Goal: Task Accomplishment & Management: Manage account settings

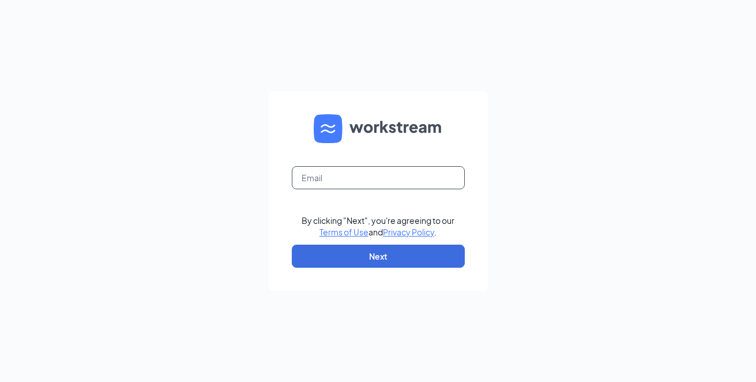
click at [335, 180] on input "text" at bounding box center [378, 177] width 173 height 23
type input "j089007@KFC.COM"
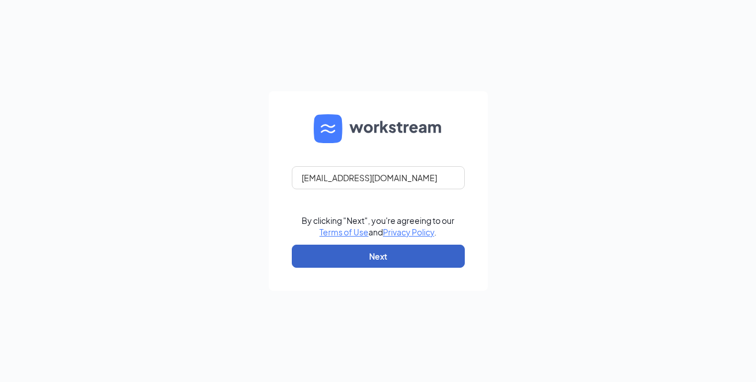
click at [327, 254] on button "Next" at bounding box center [378, 255] width 173 height 23
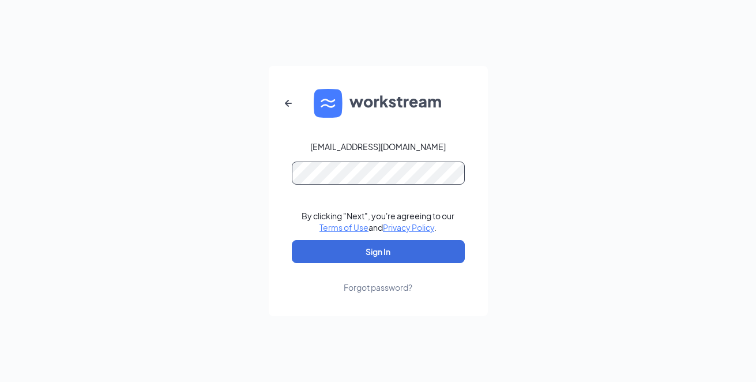
click at [292, 240] on button "Sign In" at bounding box center [378, 251] width 173 height 23
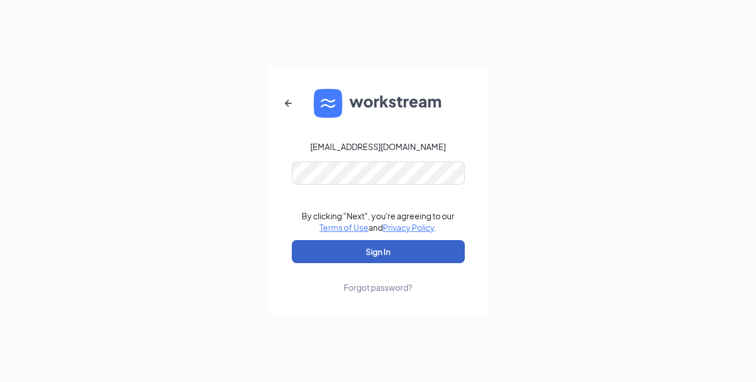
click at [329, 249] on button "Sign In" at bounding box center [378, 251] width 173 height 23
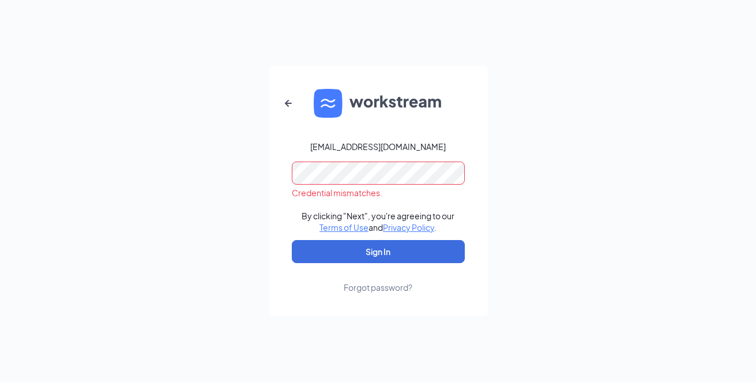
click at [273, 179] on form "j089007@KFC.COM Credential mismatches. By clicking "Next", you're agreeing to o…" at bounding box center [378, 191] width 219 height 250
click at [292, 240] on button "Sign In" at bounding box center [378, 251] width 173 height 23
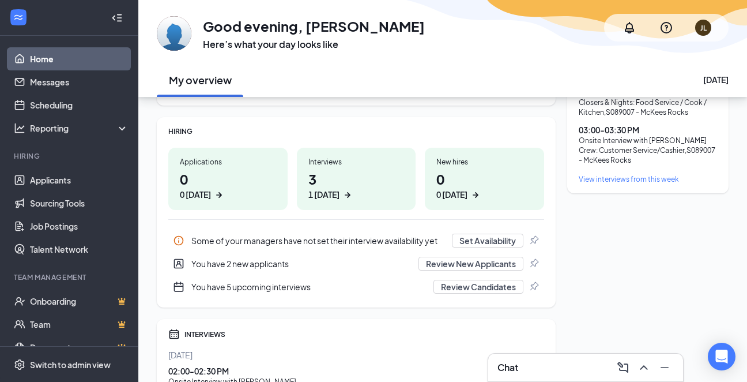
scroll to position [173, 0]
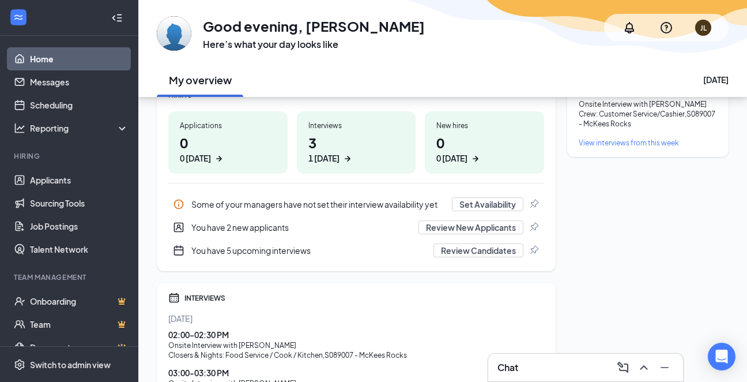
click at [262, 228] on div "You have 2 new applicants" at bounding box center [301, 227] width 220 height 12
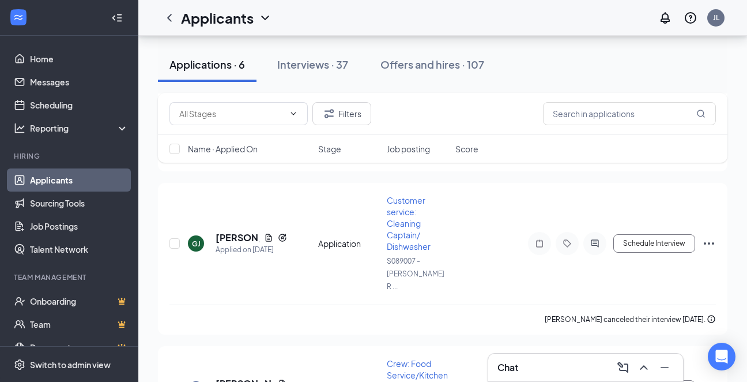
scroll to position [366, 0]
click at [631, 113] on input "text" at bounding box center [629, 113] width 173 height 23
type input "khier"
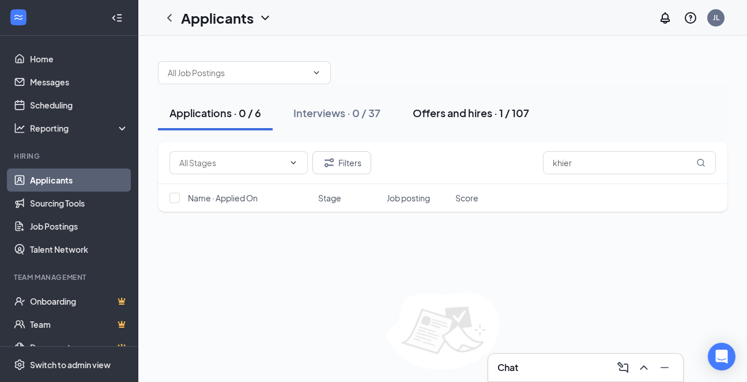
click at [423, 115] on div "Offers and hires · 1 / 107" at bounding box center [471, 112] width 116 height 14
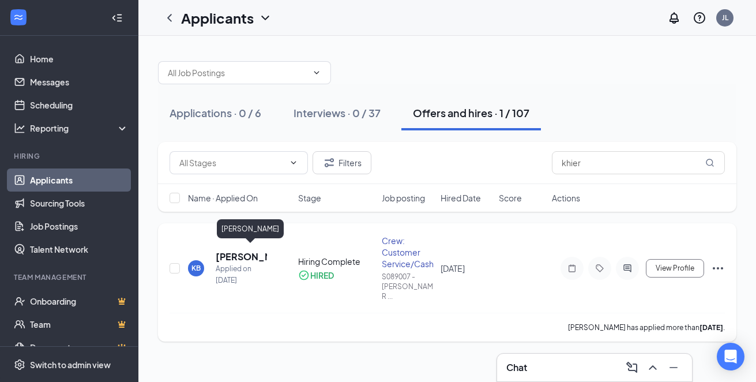
click at [240, 251] on h5 "[PERSON_NAME]" at bounding box center [241, 256] width 51 height 13
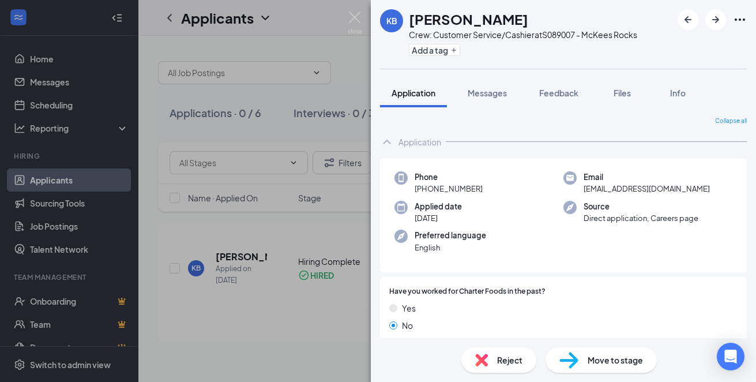
click at [318, 33] on div "KB [PERSON_NAME] Crew: Customer Service/Cashier at S089007 - McKees Rocks Add a…" at bounding box center [378, 191] width 756 height 382
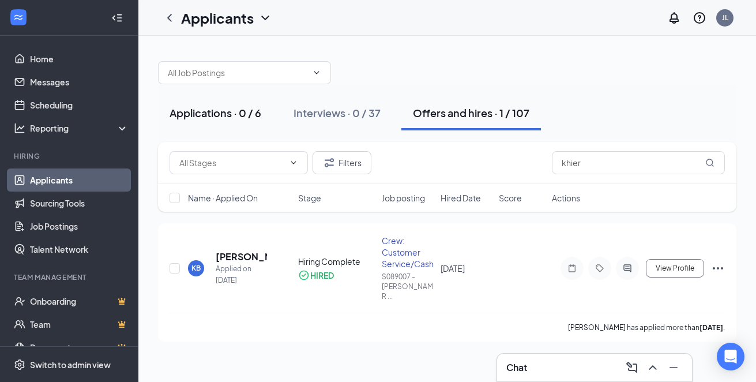
click at [217, 115] on div "Applications · 0 / 6" at bounding box center [215, 112] width 92 height 14
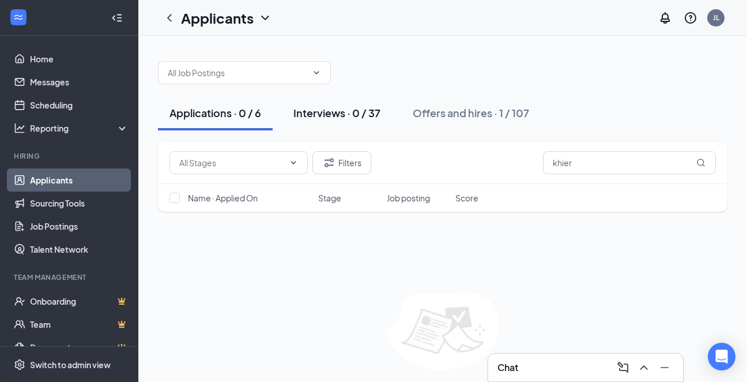
click at [348, 111] on div "Interviews · 0 / 37" at bounding box center [336, 112] width 87 height 14
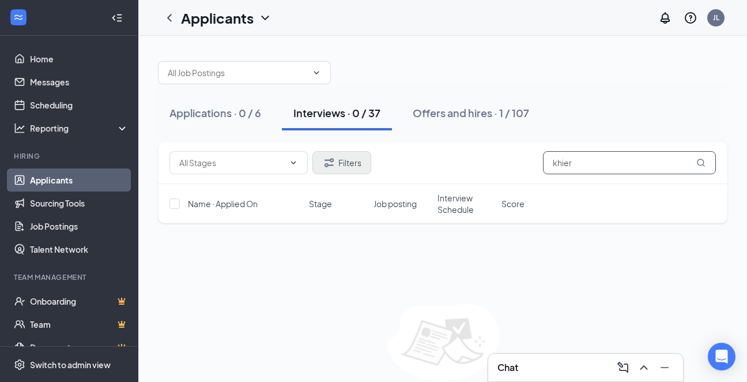
drag, startPoint x: 614, startPoint y: 164, endPoint x: 339, endPoint y: 156, distance: 274.5
click at [339, 156] on div "Filters khier" at bounding box center [442, 162] width 546 height 23
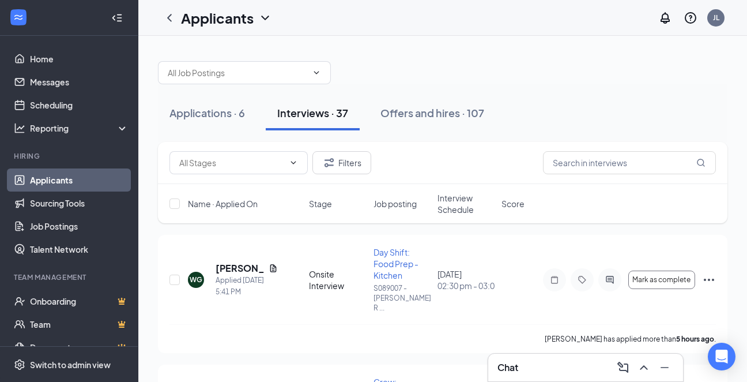
click at [296, 112] on div "Interviews · 37" at bounding box center [312, 112] width 71 height 14
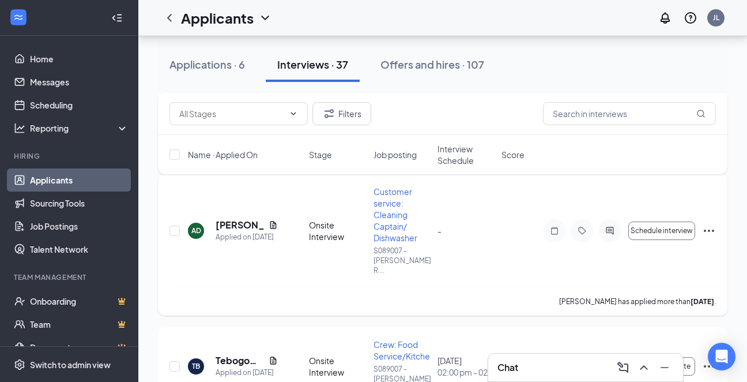
scroll to position [634, 0]
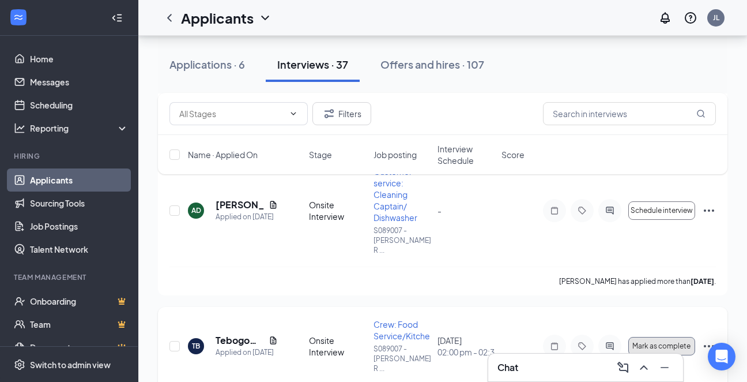
click at [659, 342] on span "Mark as complete" at bounding box center [661, 346] width 58 height 8
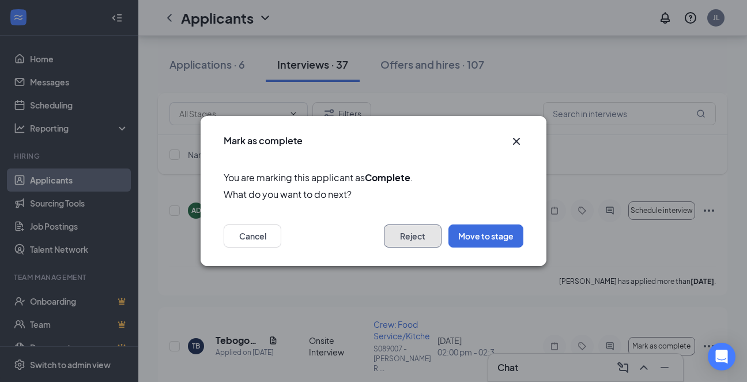
click at [421, 235] on button "Reject" at bounding box center [413, 235] width 58 height 23
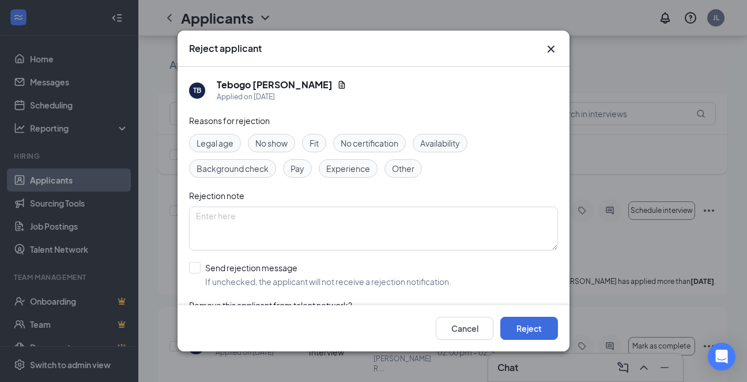
click at [274, 143] on span "No show" at bounding box center [271, 143] width 32 height 13
click at [526, 331] on button "Reject" at bounding box center [529, 327] width 58 height 23
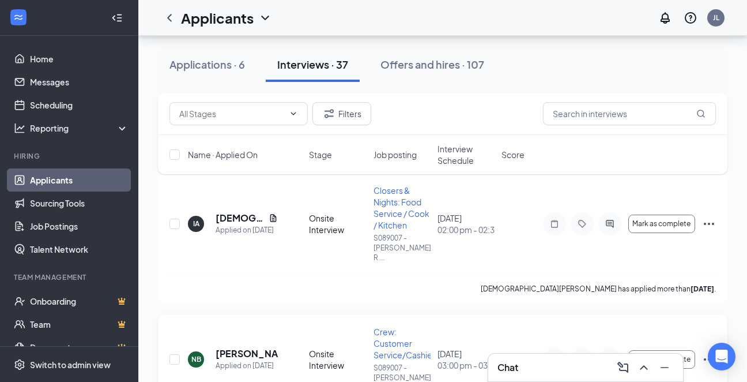
scroll to position [1095, 0]
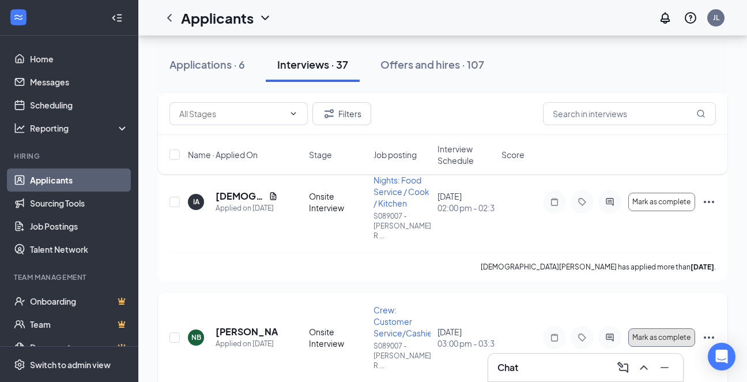
click at [653, 328] on button "Mark as complete" at bounding box center [661, 337] width 67 height 18
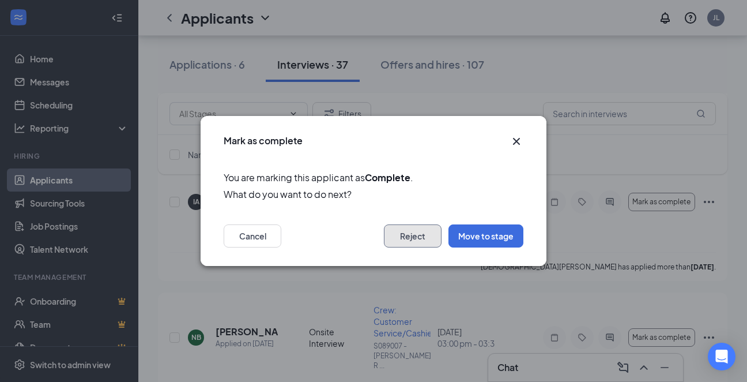
click at [409, 228] on button "Reject" at bounding box center [413, 235] width 58 height 23
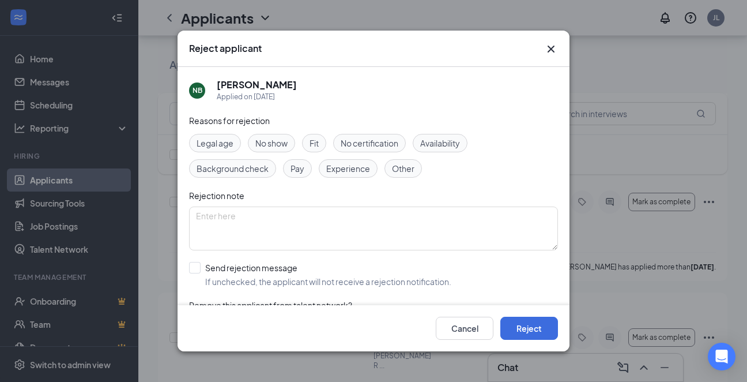
click at [285, 139] on span "No show" at bounding box center [271, 143] width 32 height 13
click at [537, 329] on button "Reject" at bounding box center [529, 327] width 58 height 23
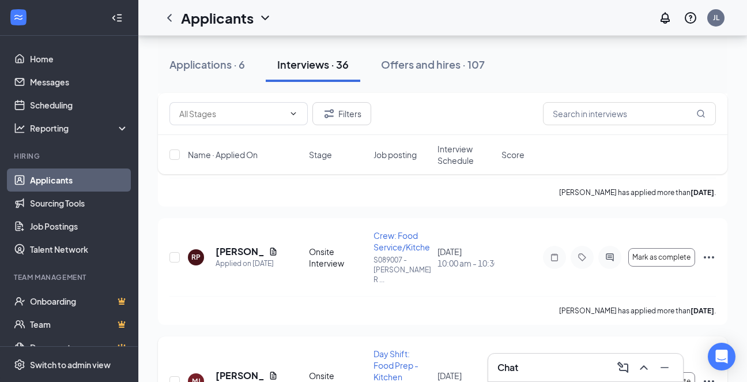
scroll to position [1326, 0]
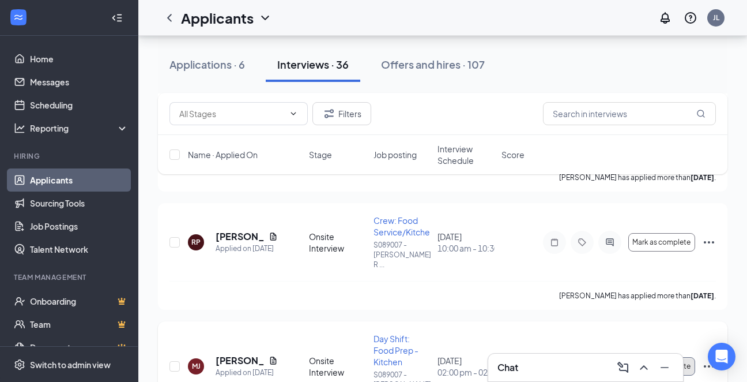
click at [636, 362] on span "Mark as complete" at bounding box center [661, 366] width 58 height 8
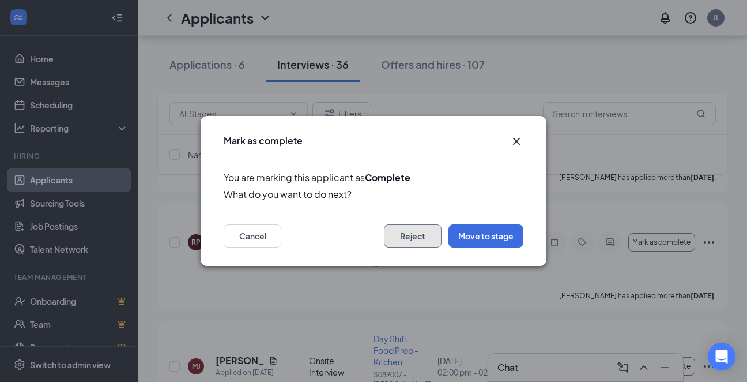
click at [417, 239] on button "Reject" at bounding box center [413, 235] width 58 height 23
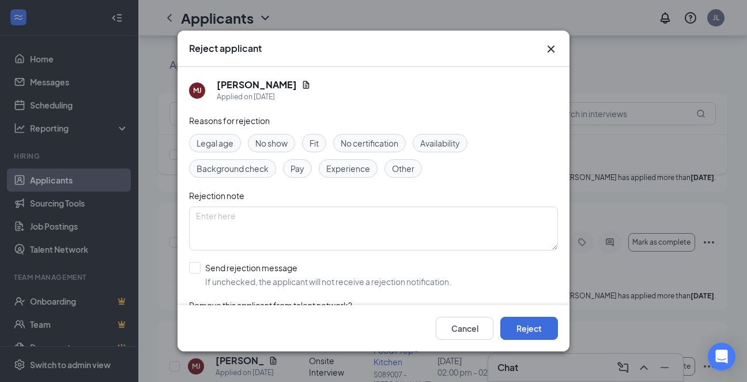
click at [281, 138] on span "No show" at bounding box center [271, 143] width 32 height 13
click at [528, 342] on div "Cancel Reject" at bounding box center [374, 328] width 392 height 46
click at [523, 322] on button "Reject" at bounding box center [529, 327] width 58 height 23
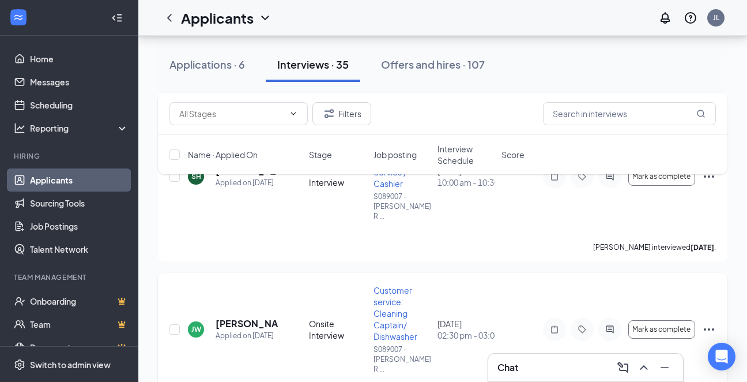
scroll to position [1556, 0]
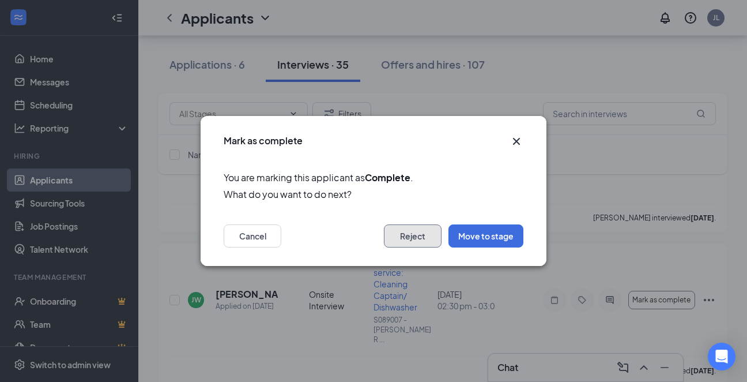
click at [421, 241] on button "Reject" at bounding box center [413, 235] width 58 height 23
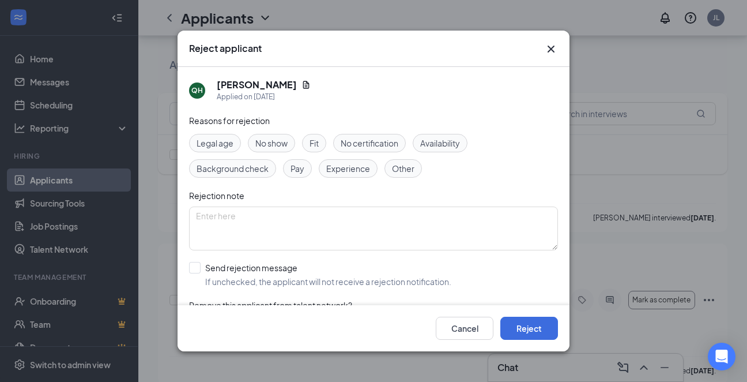
click at [277, 139] on span "No show" at bounding box center [271, 143] width 32 height 13
click at [523, 331] on button "Reject" at bounding box center [529, 327] width 58 height 23
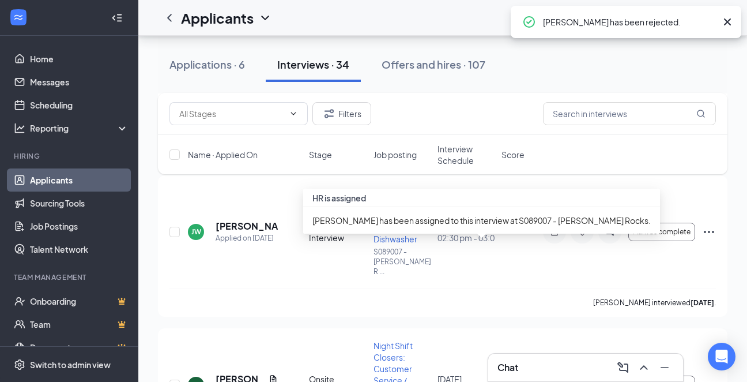
scroll to position [1671, 0]
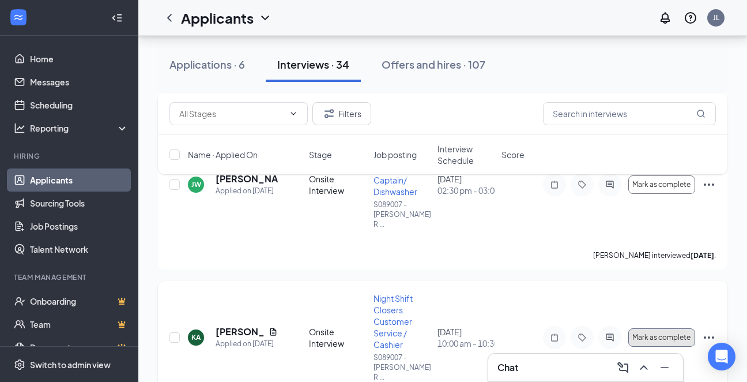
click at [663, 333] on span "Mark as complete" at bounding box center [661, 337] width 58 height 8
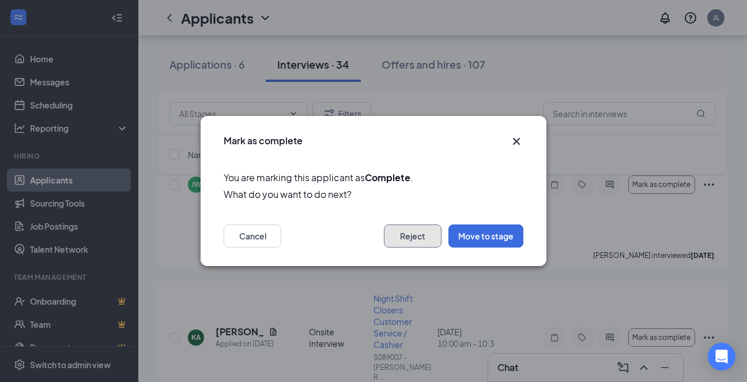
click at [402, 235] on button "Reject" at bounding box center [413, 235] width 58 height 23
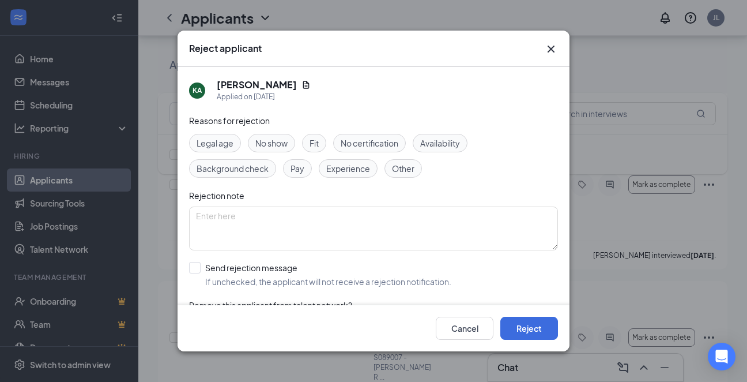
click at [279, 142] on span "No show" at bounding box center [271, 143] width 32 height 13
click at [538, 324] on button "Reject" at bounding box center [529, 327] width 58 height 23
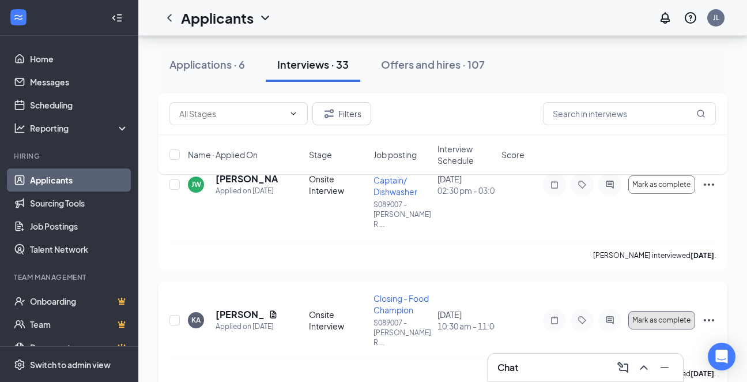
click at [646, 316] on span "Mark as complete" at bounding box center [661, 320] width 58 height 8
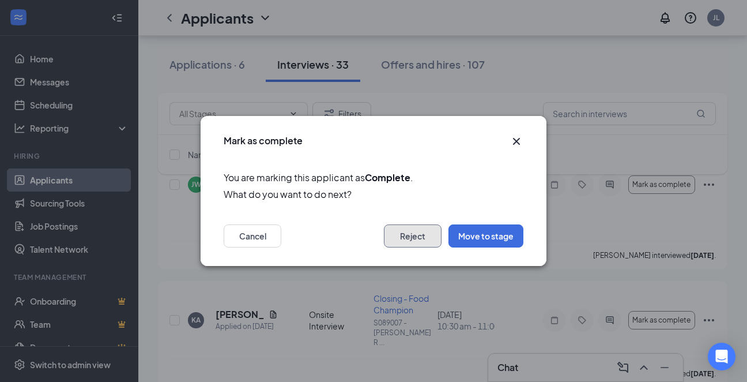
click at [405, 231] on button "Reject" at bounding box center [413, 235] width 58 height 23
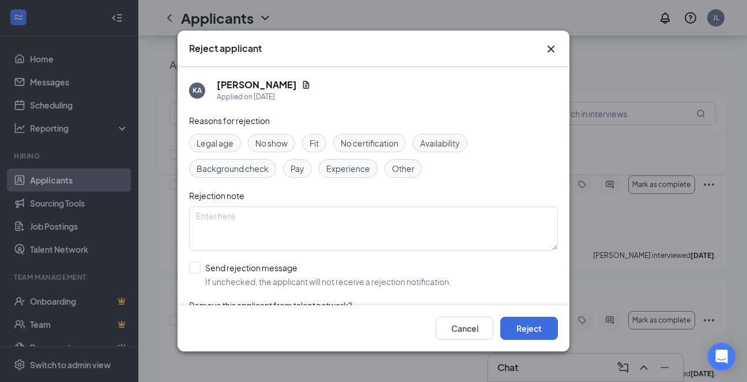
click at [285, 141] on span "No show" at bounding box center [271, 143] width 32 height 13
click at [527, 334] on button "Reject" at bounding box center [529, 327] width 58 height 23
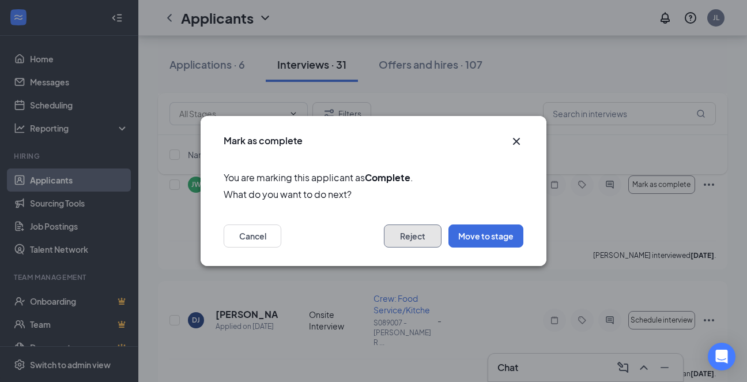
click at [426, 232] on button "Reject" at bounding box center [413, 235] width 58 height 23
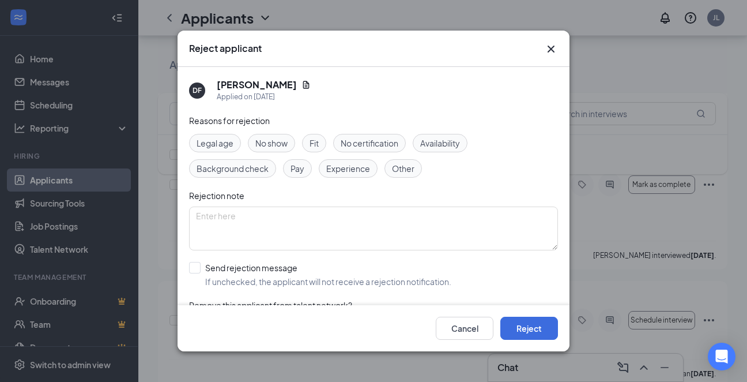
click at [274, 146] on span "No show" at bounding box center [271, 143] width 32 height 13
click at [522, 323] on button "Reject" at bounding box center [529, 327] width 58 height 23
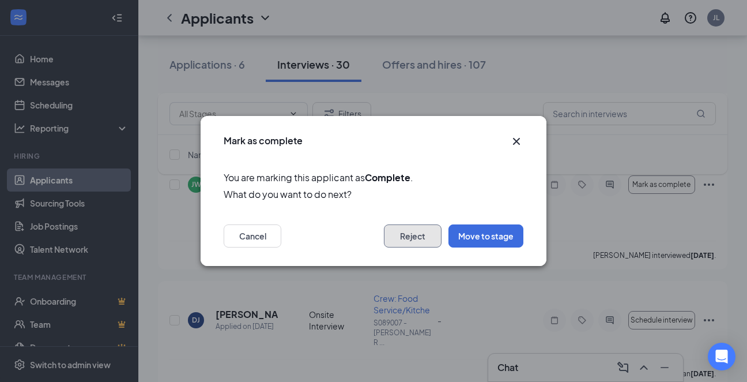
click at [434, 233] on button "Reject" at bounding box center [413, 235] width 58 height 23
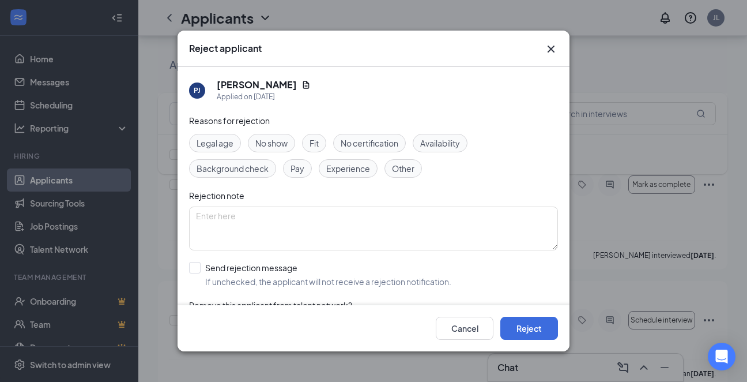
click at [267, 143] on span "No show" at bounding box center [271, 143] width 32 height 13
click at [520, 321] on button "Reject" at bounding box center [529, 327] width 58 height 23
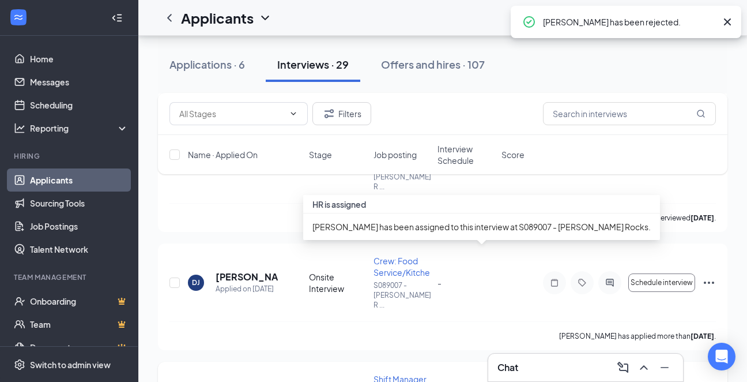
scroll to position [1729, 0]
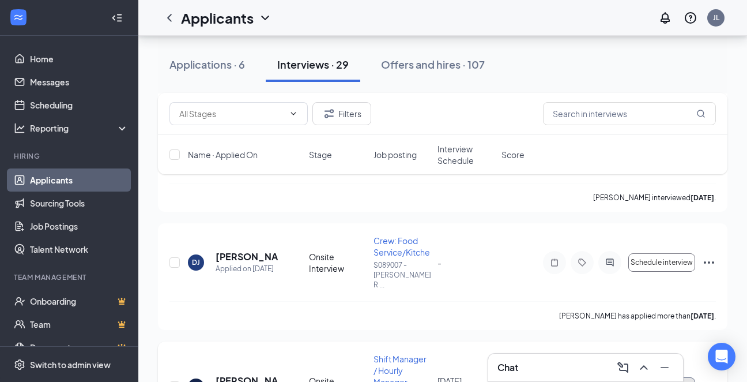
click at [670, 381] on span "Mark as complete" at bounding box center [661, 386] width 58 height 8
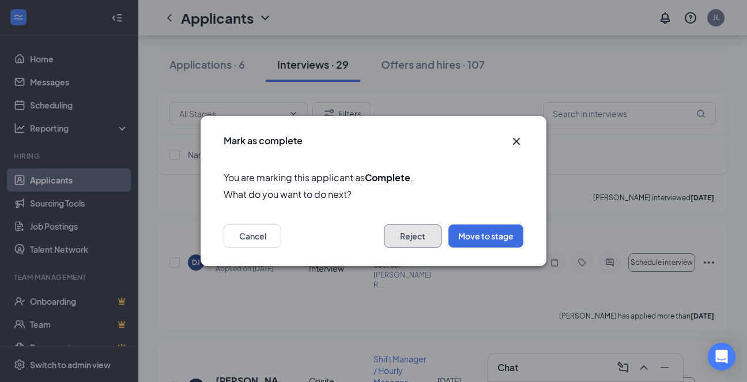
click at [401, 241] on button "Reject" at bounding box center [413, 235] width 58 height 23
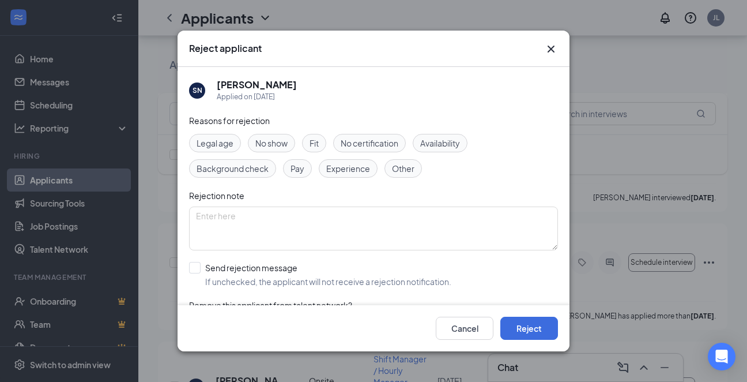
click at [277, 138] on span "No show" at bounding box center [271, 143] width 32 height 13
click at [538, 333] on button "Reject" at bounding box center [529, 327] width 58 height 23
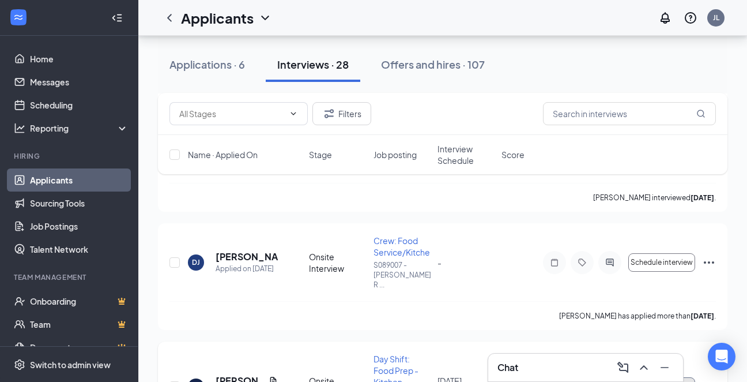
click at [650, 377] on button "Mark as complete" at bounding box center [661, 386] width 67 height 18
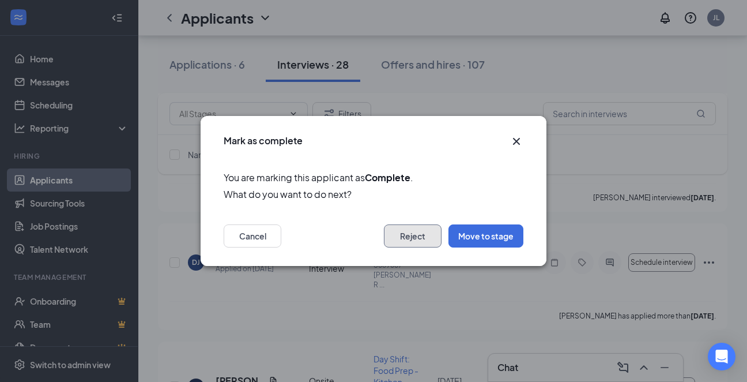
click at [405, 237] on button "Reject" at bounding box center [413, 235] width 58 height 23
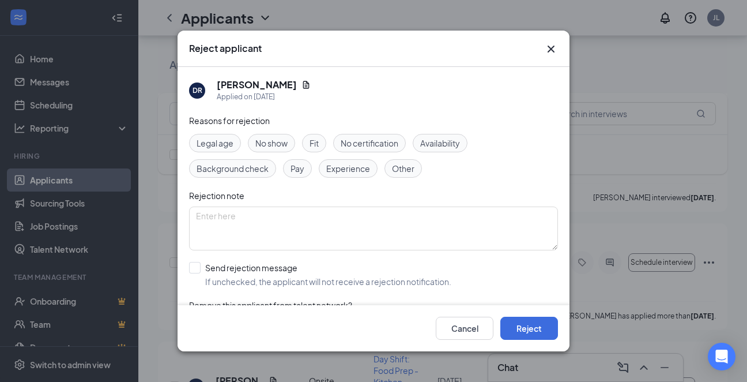
click at [278, 139] on span "No show" at bounding box center [271, 143] width 32 height 13
click at [522, 328] on button "Reject" at bounding box center [529, 327] width 58 height 23
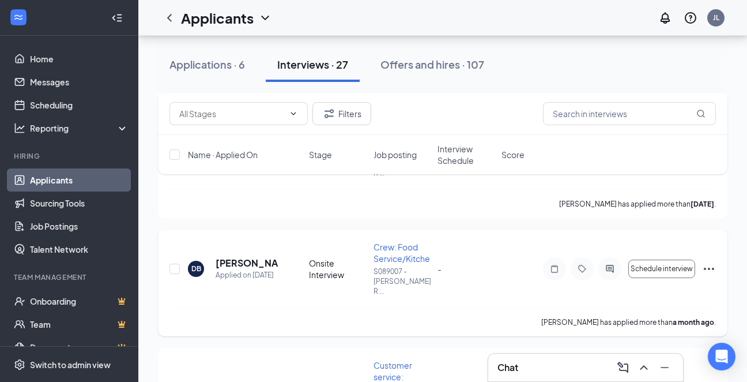
scroll to position [2133, 0]
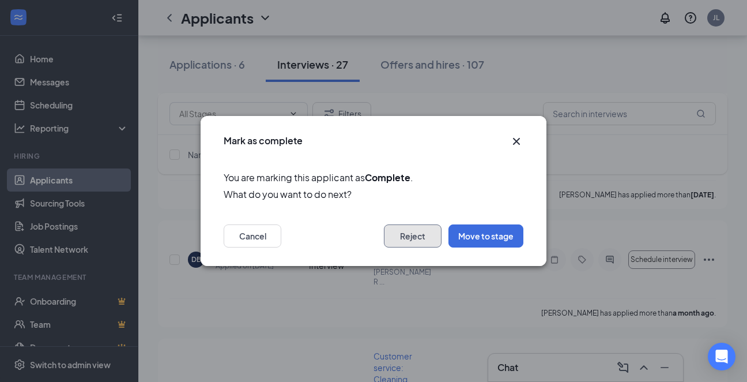
click at [406, 236] on button "Reject" at bounding box center [413, 235] width 58 height 23
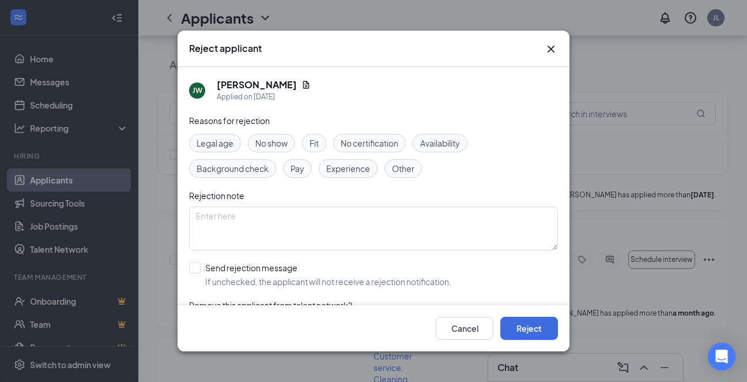
click at [274, 134] on div "No show" at bounding box center [271, 143] width 47 height 18
click at [533, 321] on button "Reject" at bounding box center [529, 327] width 58 height 23
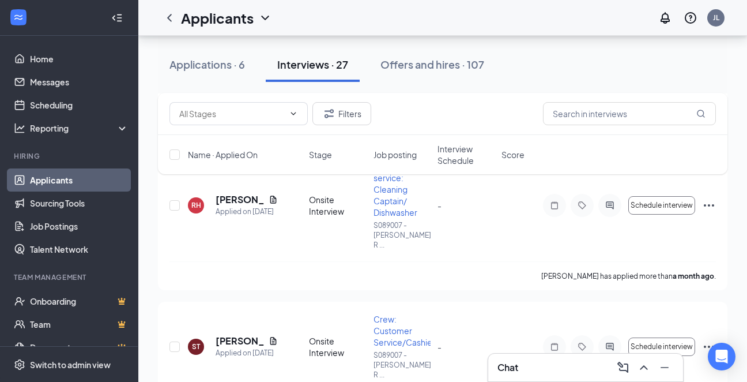
scroll to position [2824, 0]
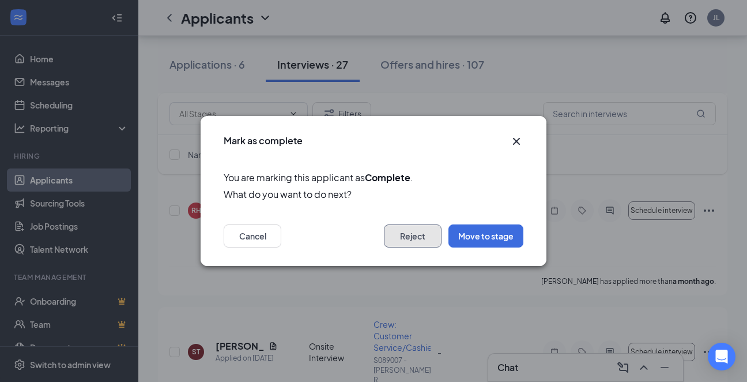
click at [415, 232] on button "Reject" at bounding box center [413, 235] width 58 height 23
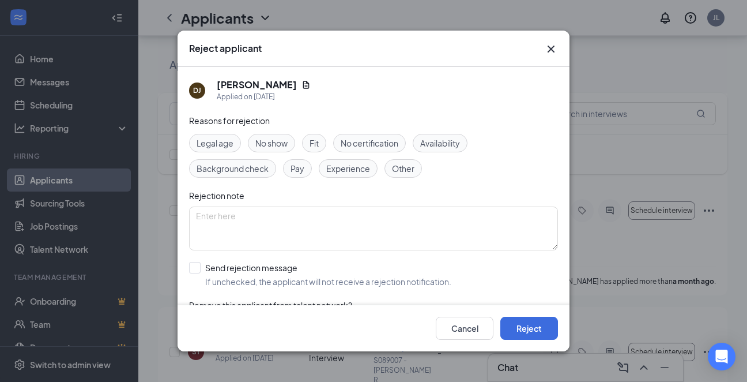
click at [269, 145] on span "No show" at bounding box center [271, 143] width 32 height 13
click at [532, 326] on button "Reject" at bounding box center [529, 327] width 58 height 23
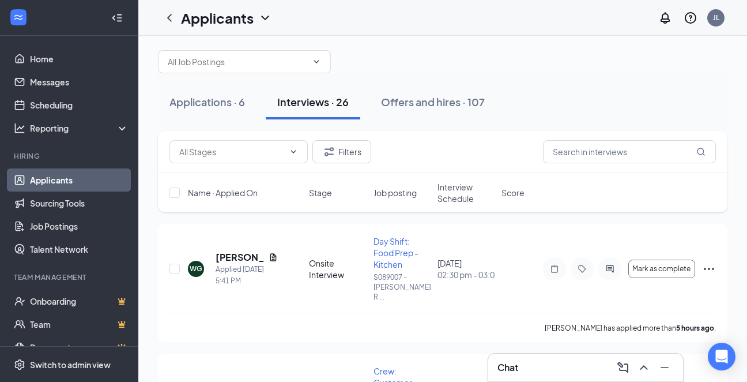
scroll to position [0, 0]
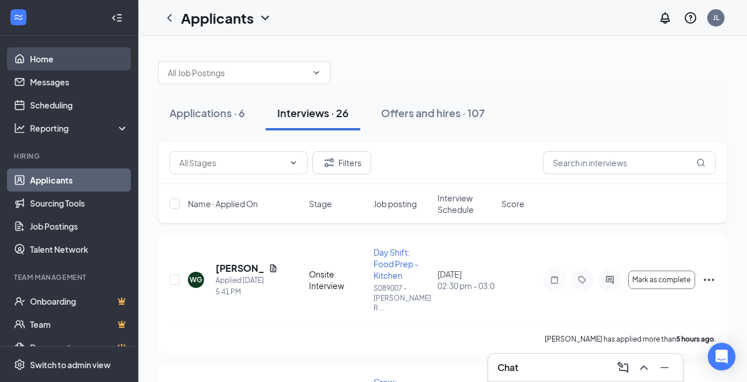
click at [37, 58] on link "Home" at bounding box center [79, 58] width 99 height 23
